Goal: Transaction & Acquisition: Purchase product/service

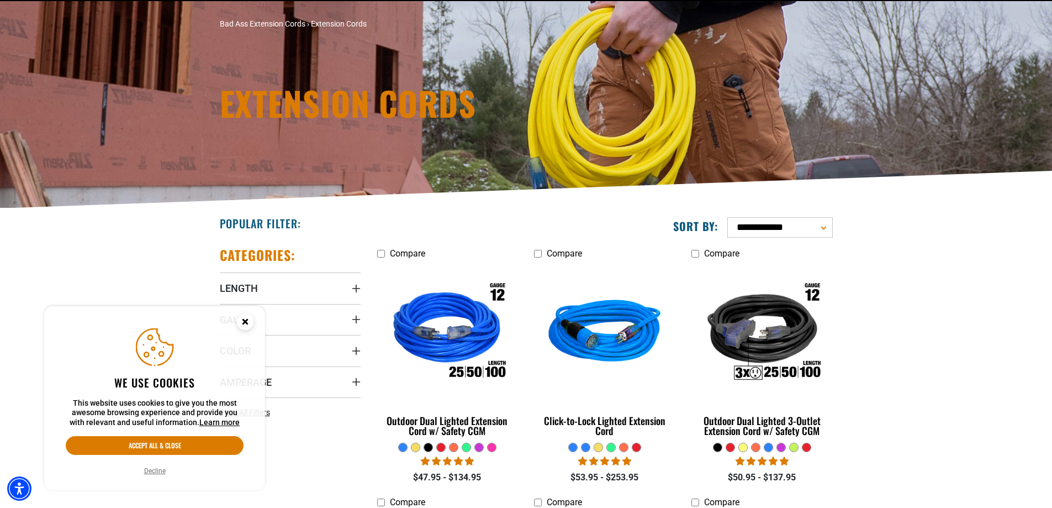
scroll to position [166, 0]
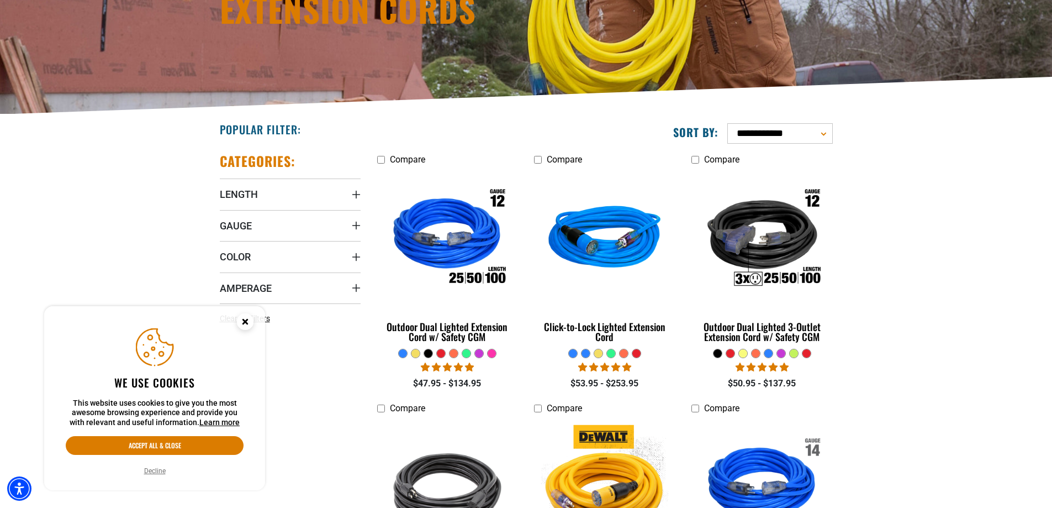
click at [243, 321] on circle "Close this option" at bounding box center [245, 321] width 17 height 17
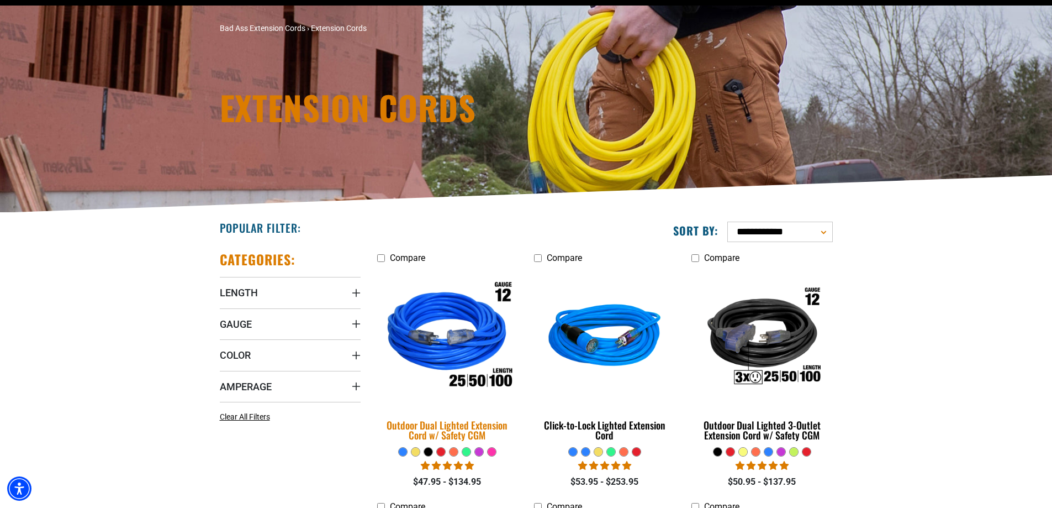
scroll to position [221, 0]
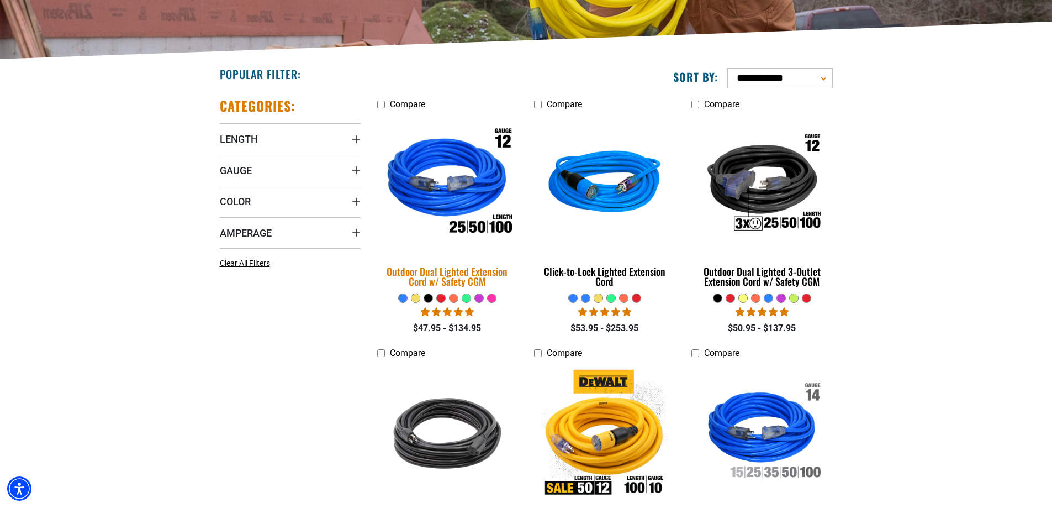
click at [452, 277] on div "Outdoor Dual Lighted Extension Cord w/ Safety CGM" at bounding box center [447, 276] width 141 height 20
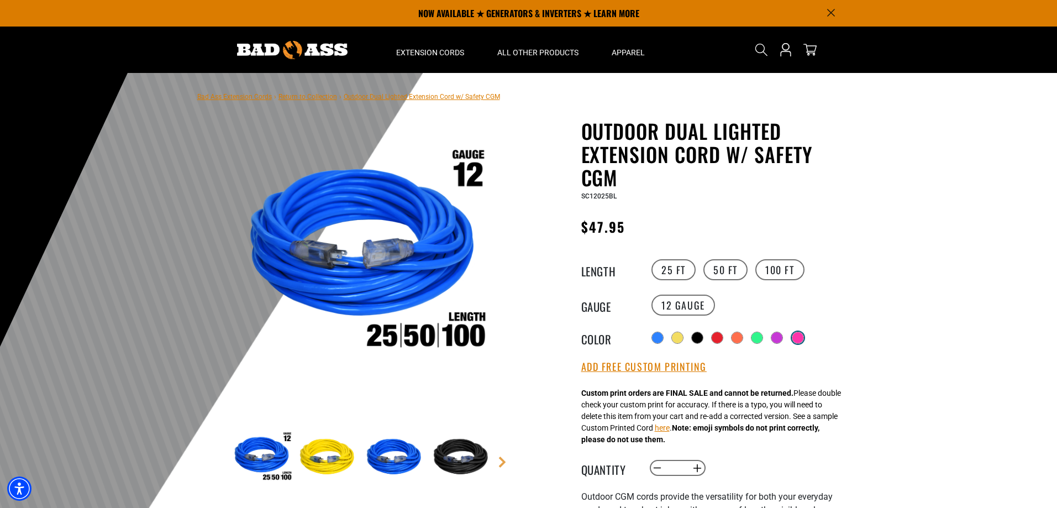
click at [803, 336] on div at bounding box center [797, 337] width 11 height 11
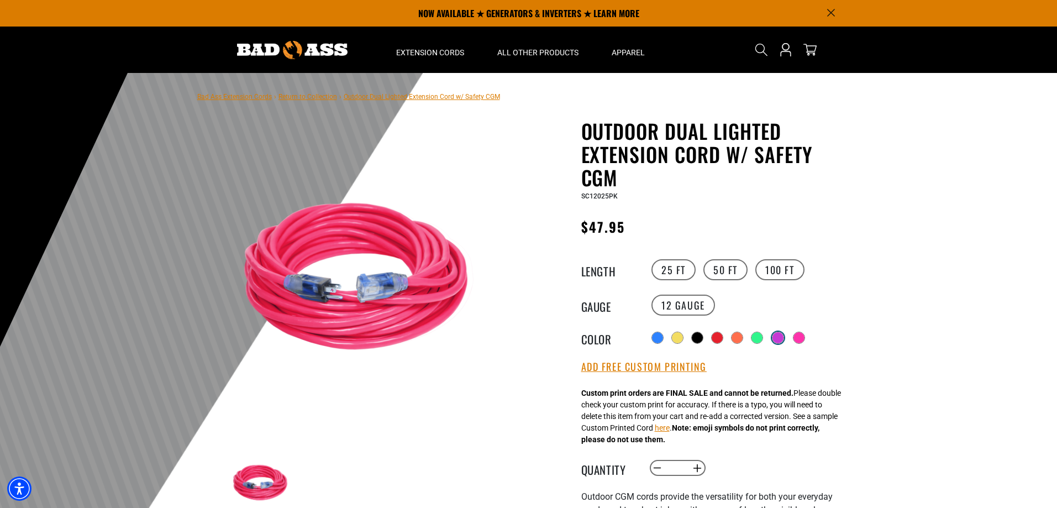
click at [776, 338] on div at bounding box center [777, 337] width 11 height 11
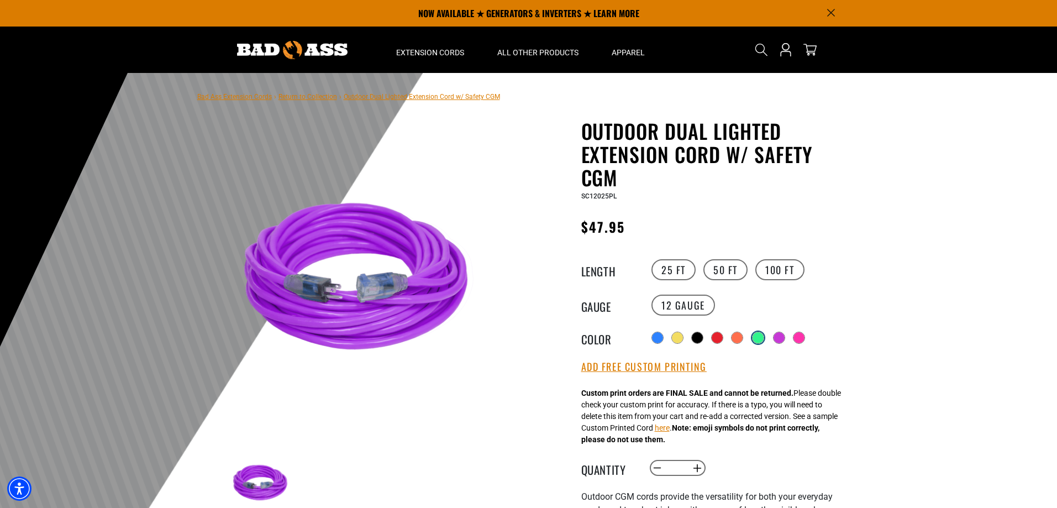
click at [759, 338] on div at bounding box center [757, 337] width 11 height 11
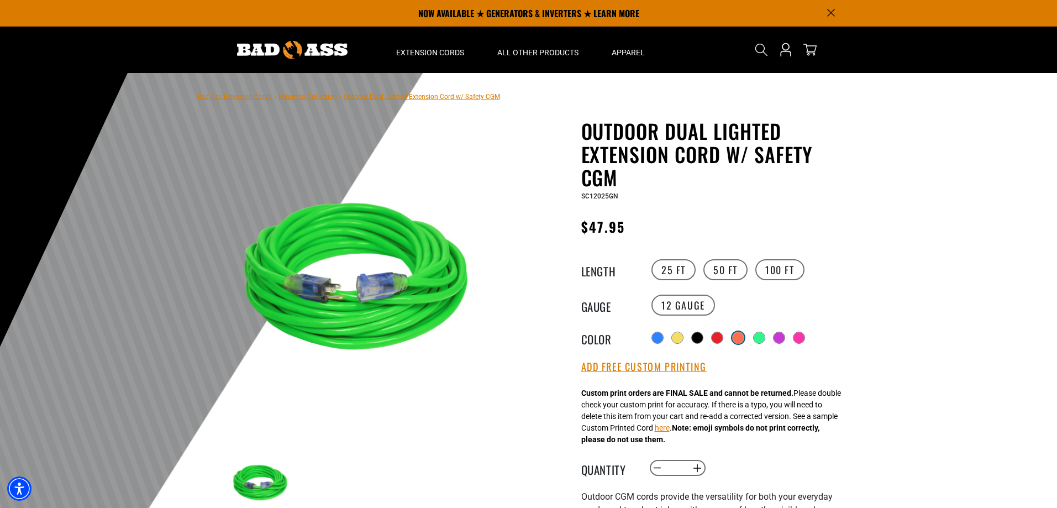
click at [740, 336] on div at bounding box center [738, 337] width 11 height 11
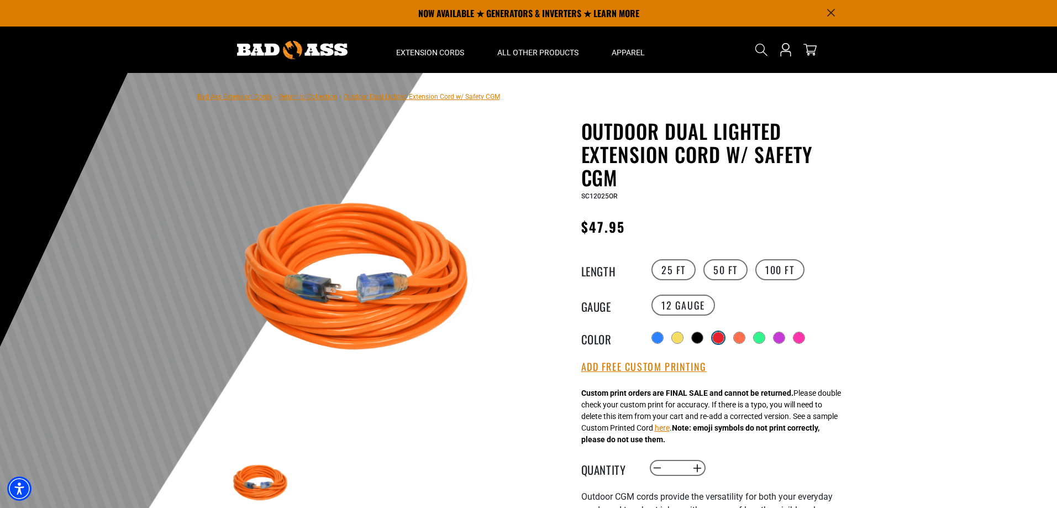
click at [718, 335] on div at bounding box center [718, 337] width 11 height 11
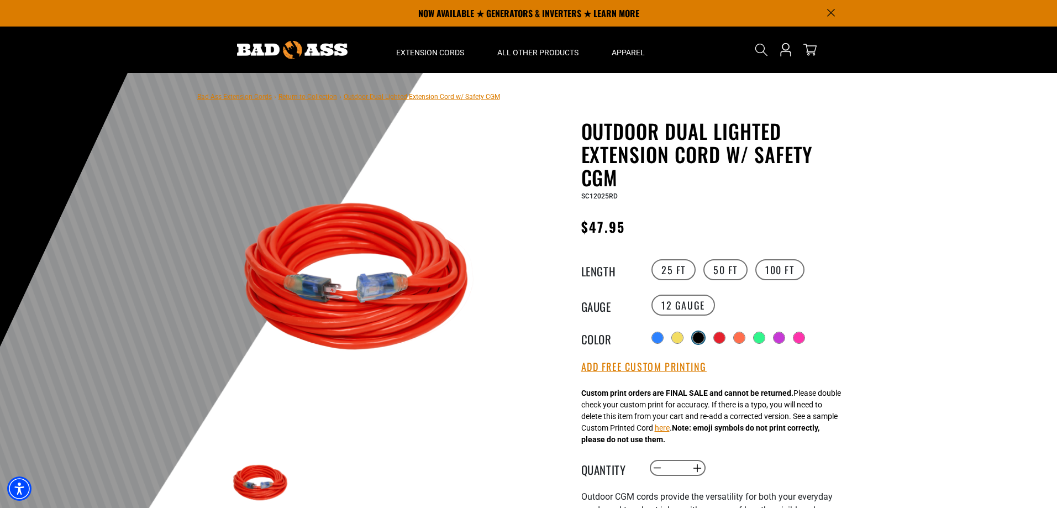
click at [693, 334] on div at bounding box center [698, 337] width 11 height 11
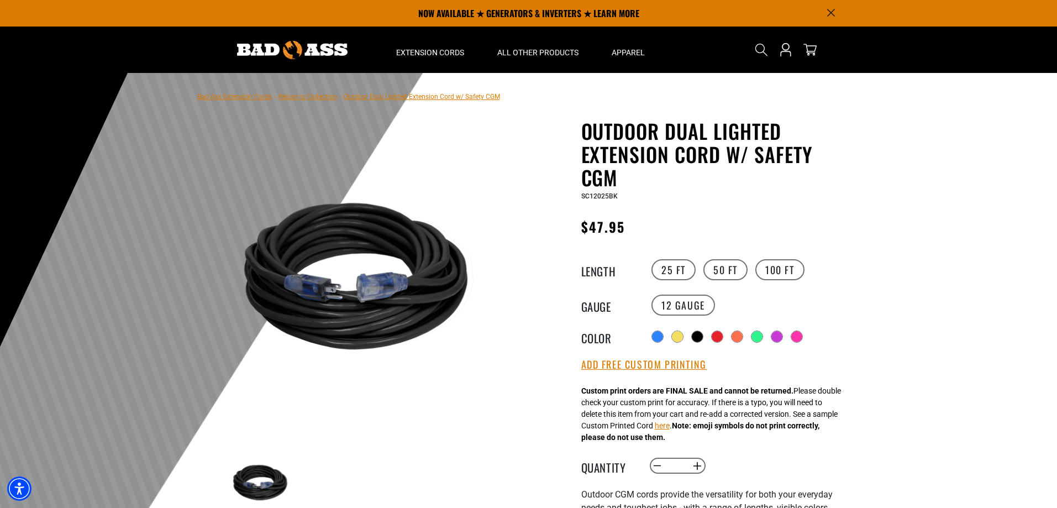
click at [669, 334] on div "Radio button Radio button Radio button Radio button Radio button Radio button R…" at bounding box center [750, 337] width 203 height 18
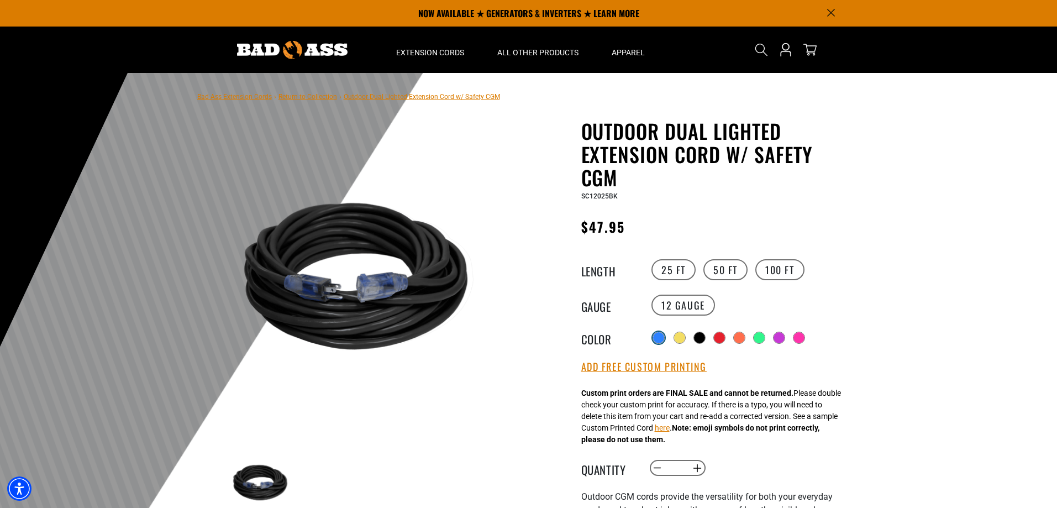
click at [654, 334] on div at bounding box center [658, 337] width 11 height 11
